Goal: Transaction & Acquisition: Purchase product/service

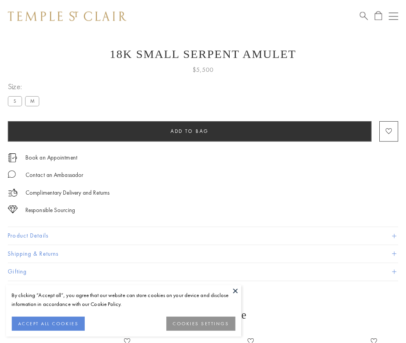
scroll to position [17, 0]
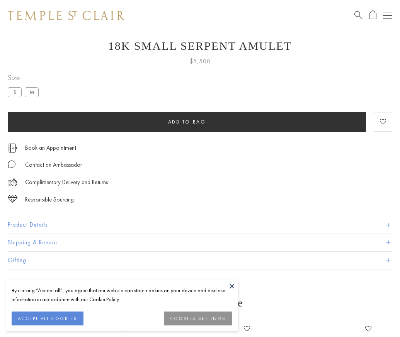
click at [187, 122] on span "Add to bag" at bounding box center [187, 122] width 38 height 7
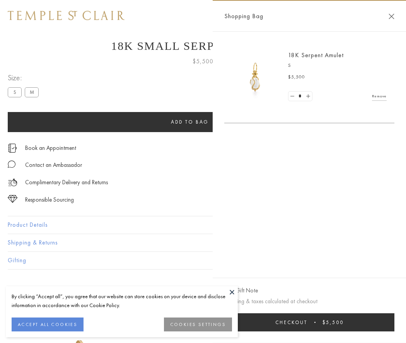
click at [311, 322] on button "Checkout $5,500" at bounding box center [309, 322] width 170 height 18
